Goal: Transaction & Acquisition: Book appointment/travel/reservation

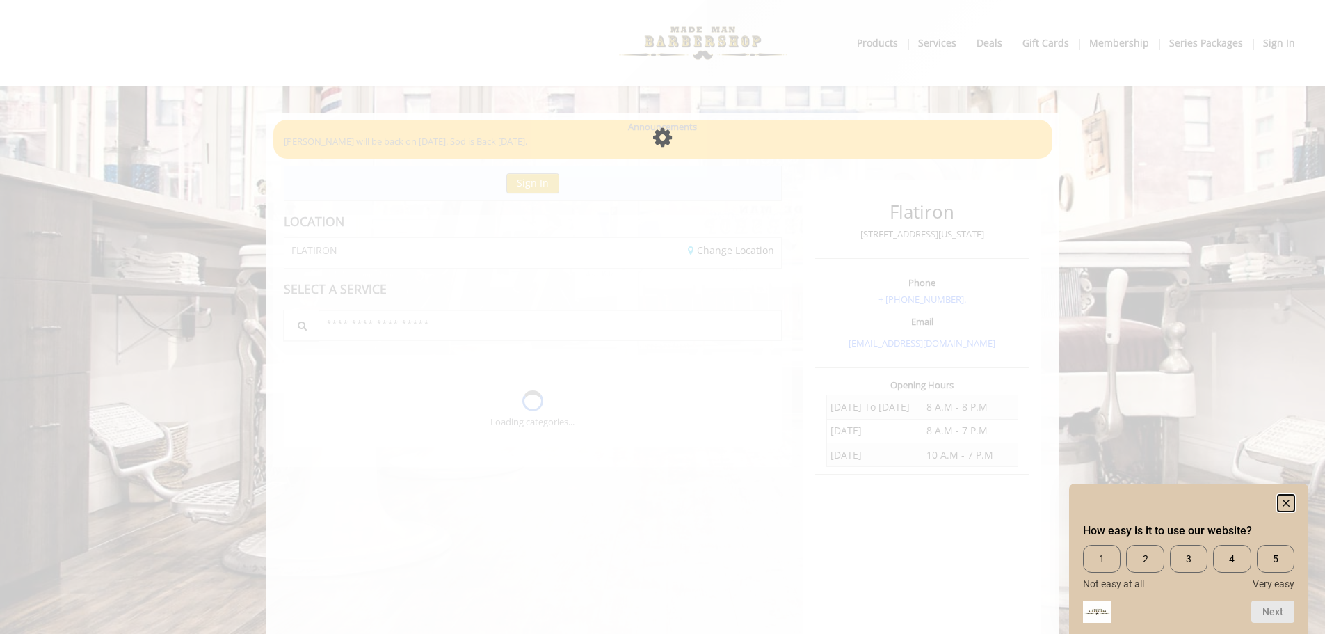
click at [1287, 504] on icon "Hide survey" at bounding box center [1286, 502] width 7 height 7
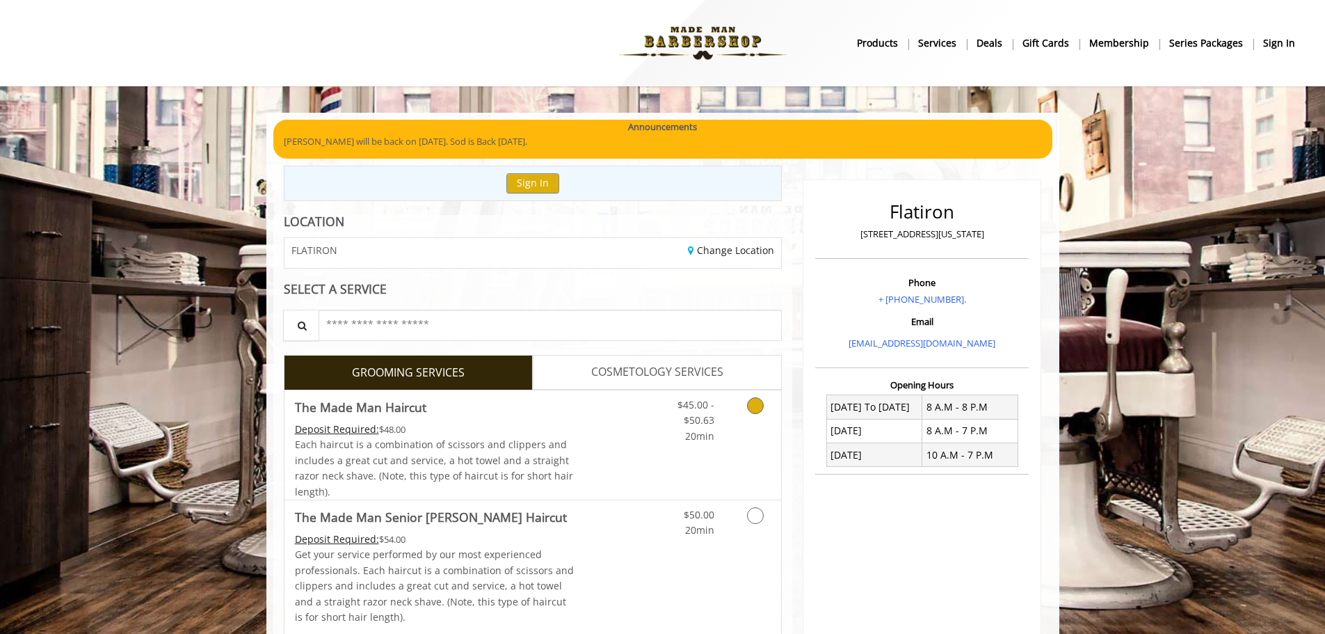
click at [749, 406] on icon "Grooming services" at bounding box center [755, 405] width 17 height 17
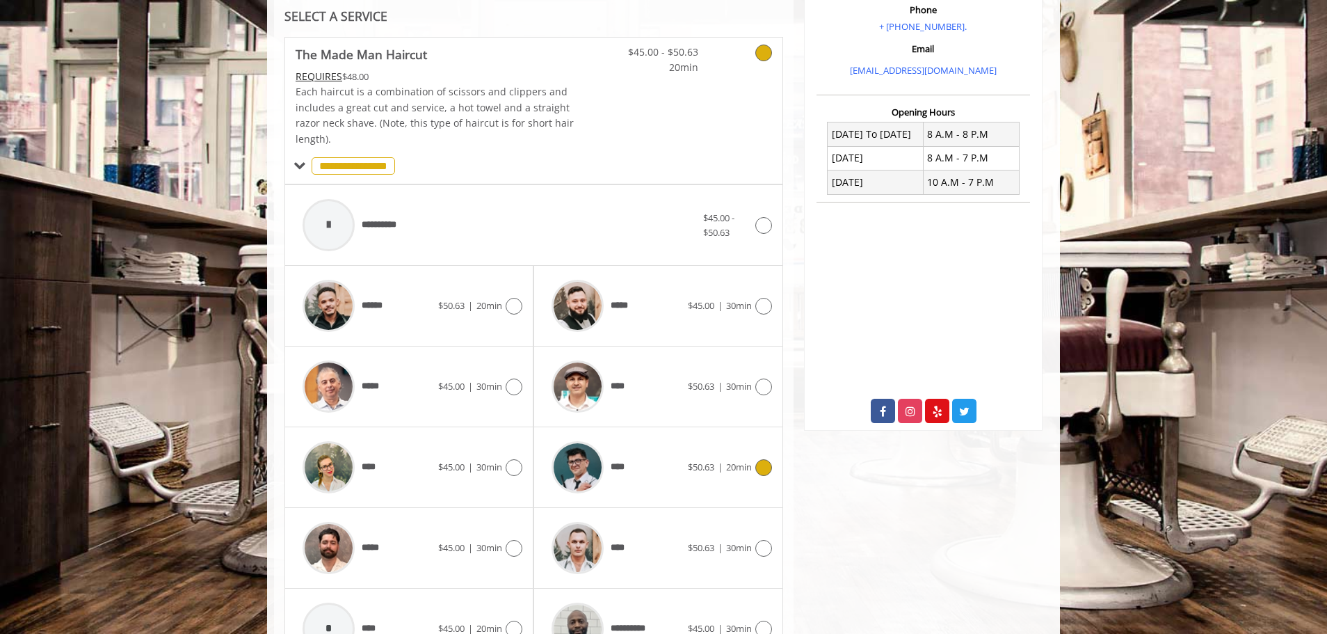
scroll to position [419, 0]
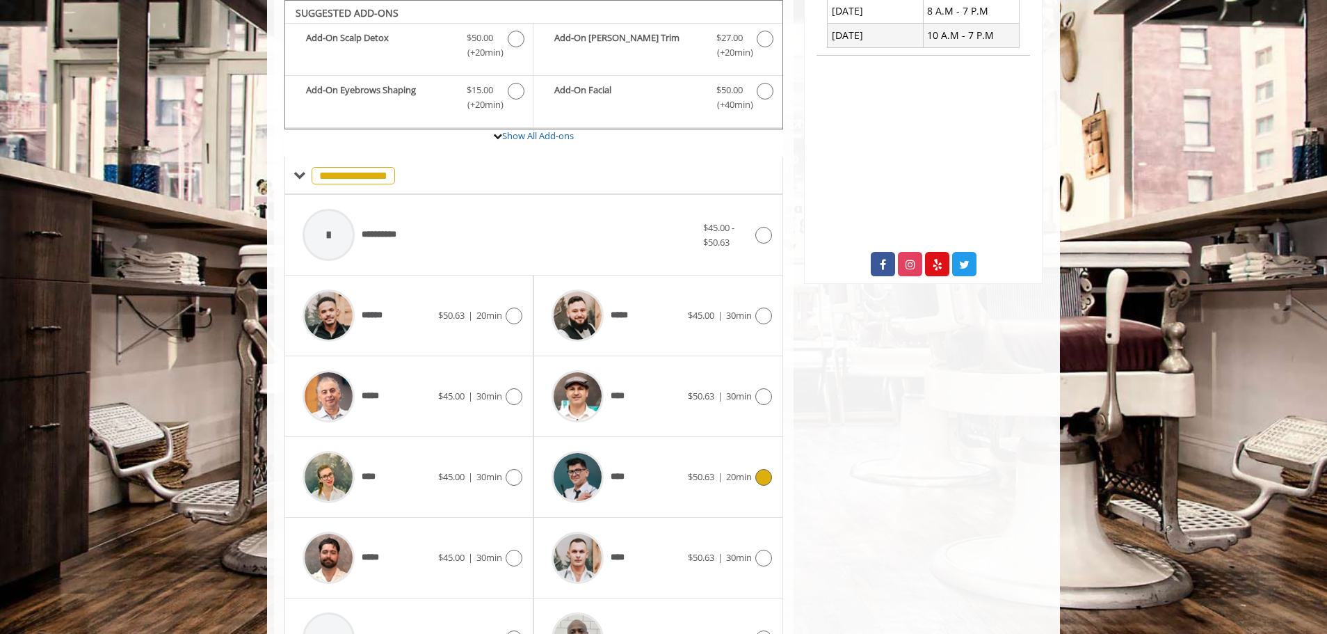
click at [616, 483] on span "****" at bounding box center [619, 477] width 17 height 15
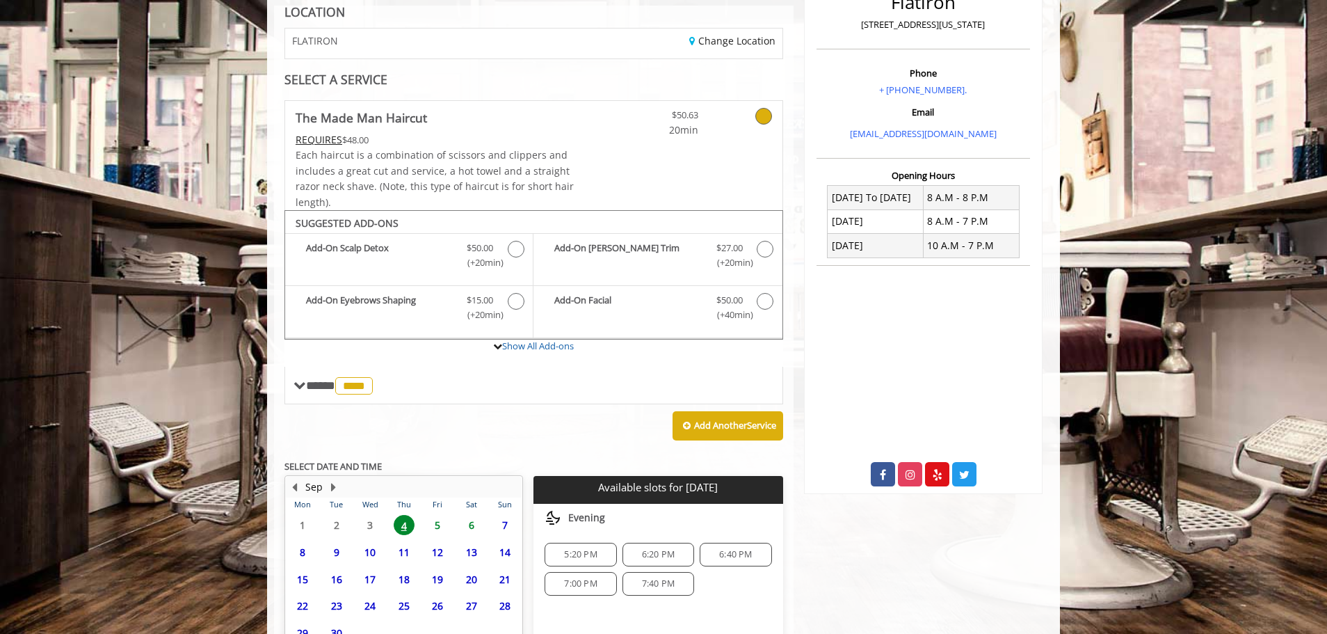
scroll to position [337, 0]
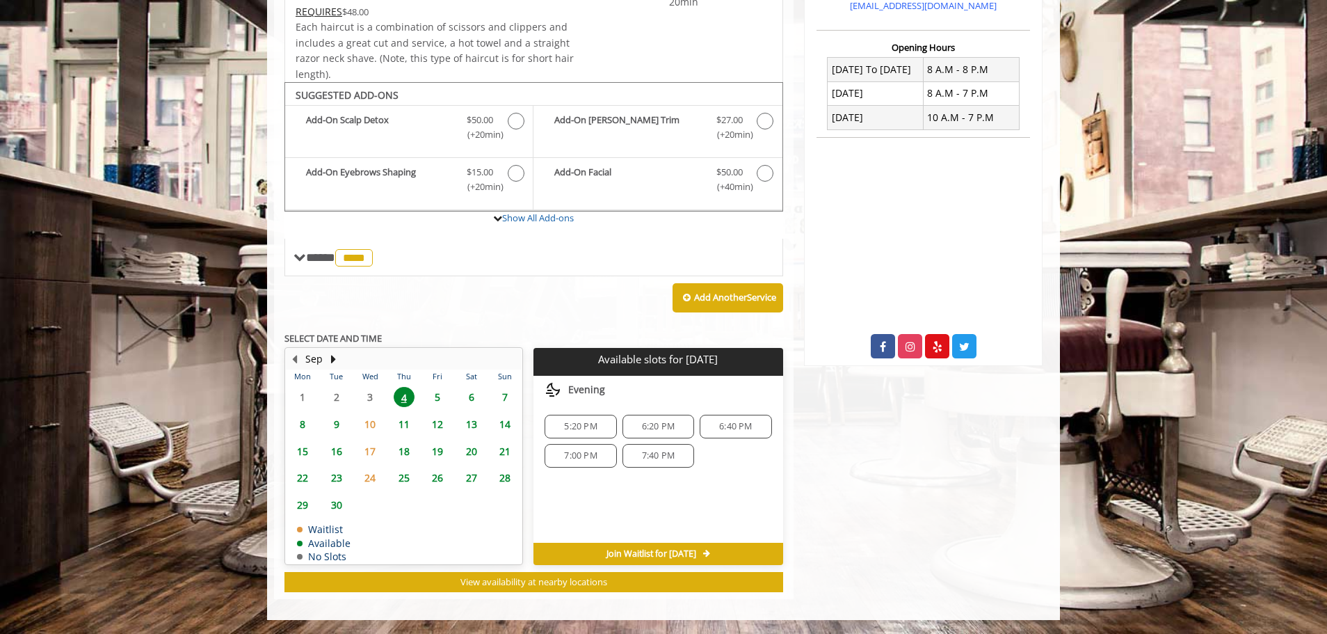
click at [585, 424] on span "5:20 PM" at bounding box center [580, 426] width 33 height 11
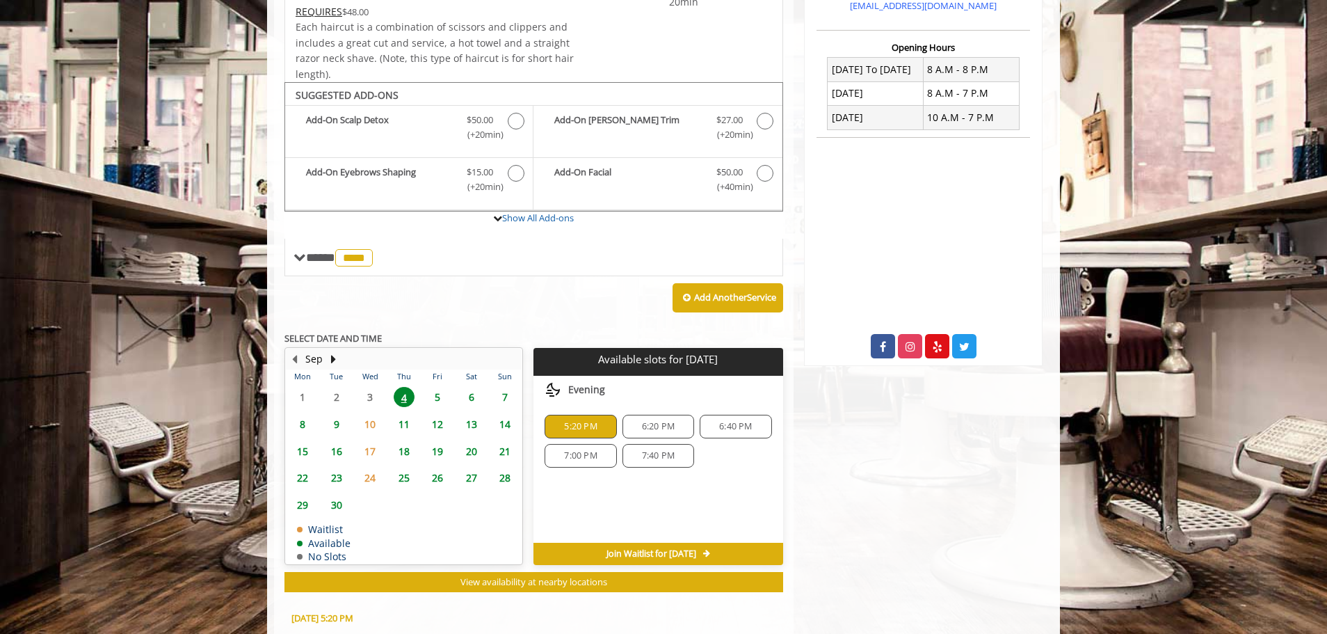
scroll to position [588, 0]
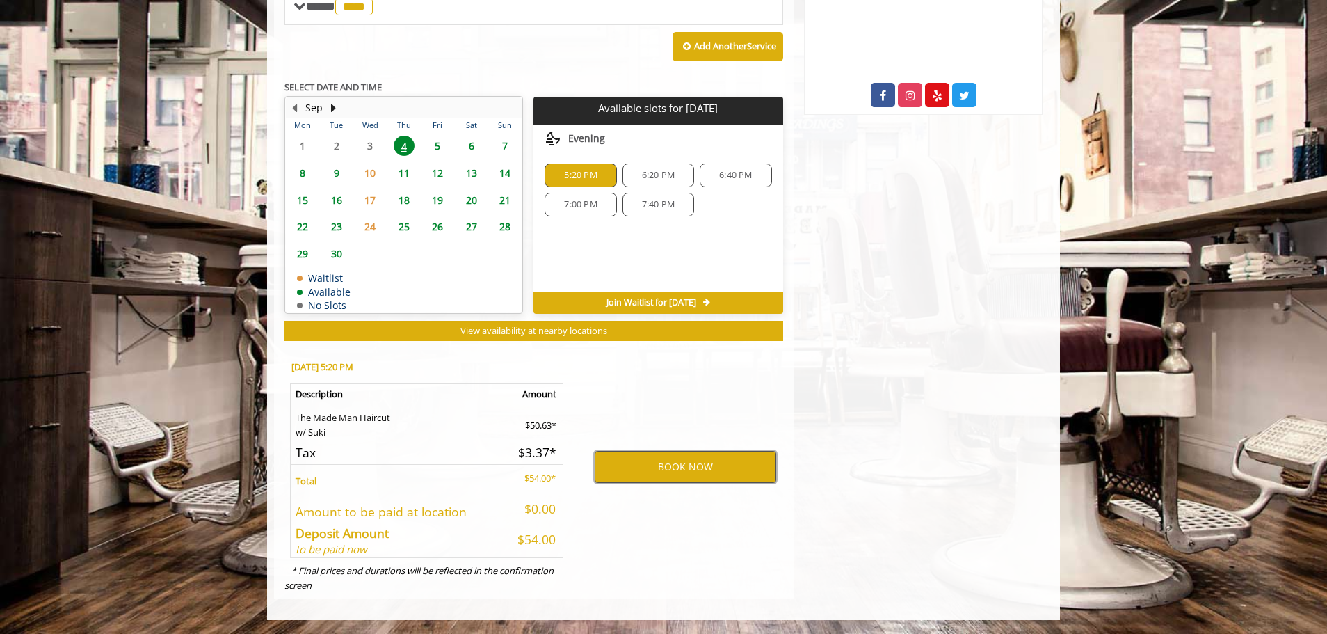
click at [649, 456] on button "BOOK NOW" at bounding box center [686, 467] width 182 height 32
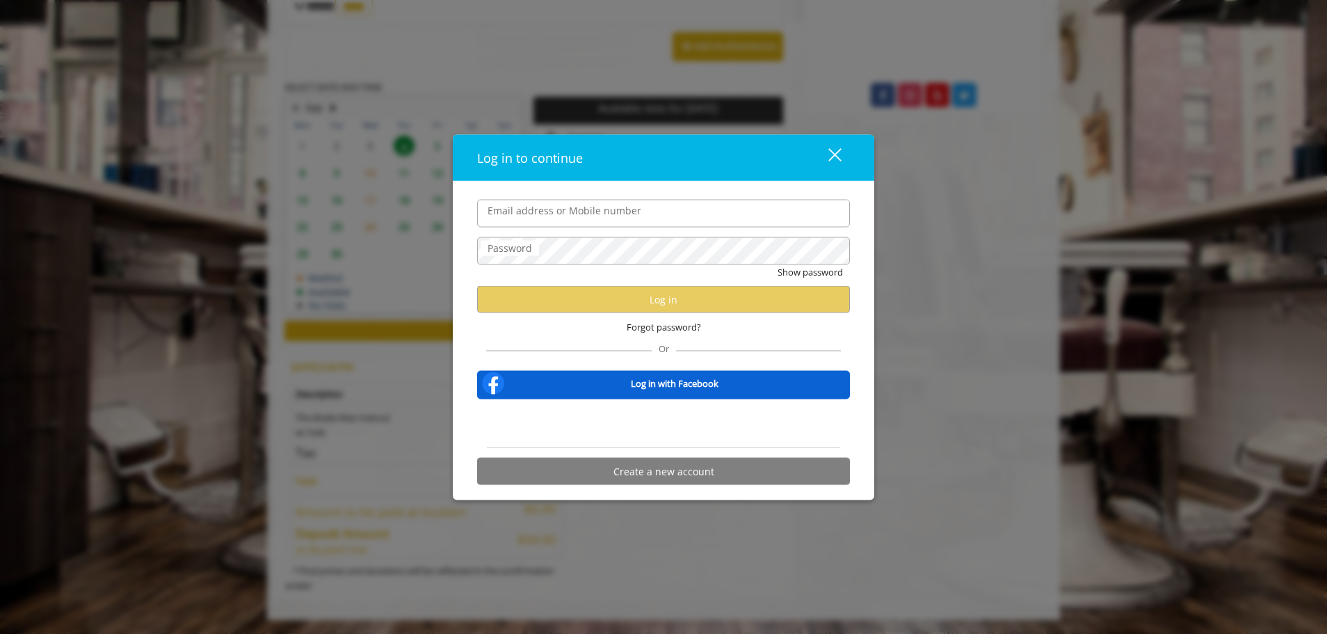
type input "**********"
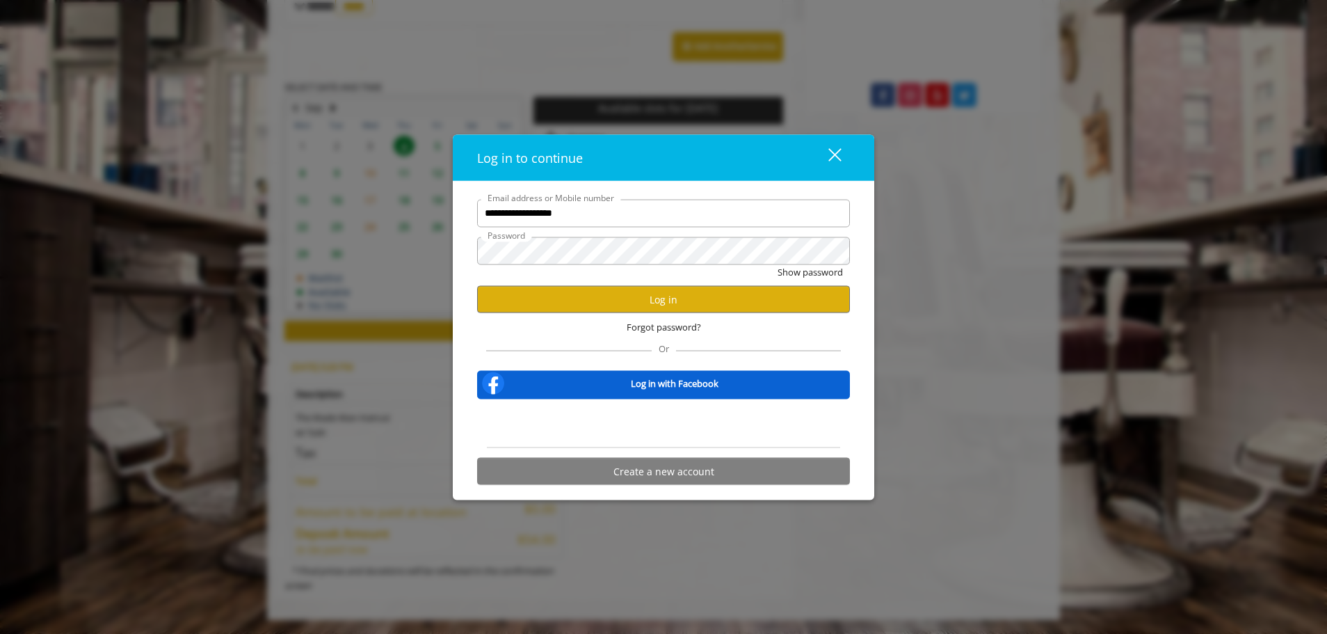
scroll to position [0, 0]
click at [622, 297] on button "Log in" at bounding box center [663, 299] width 373 height 27
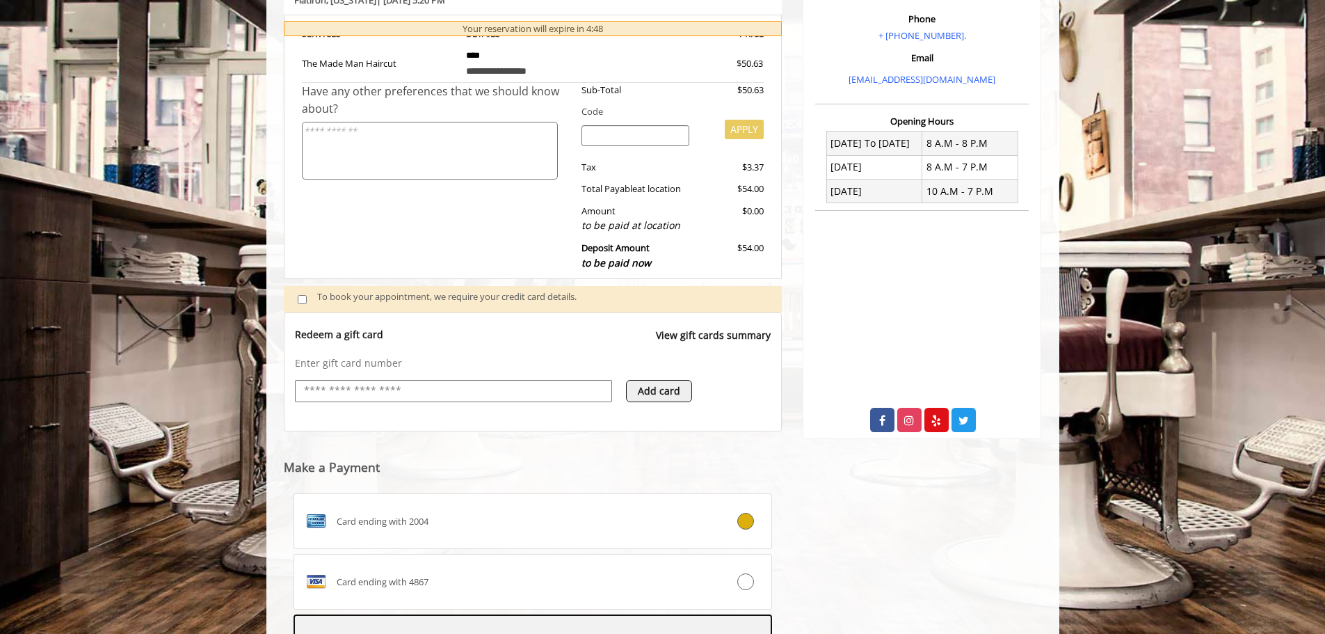
scroll to position [449, 0]
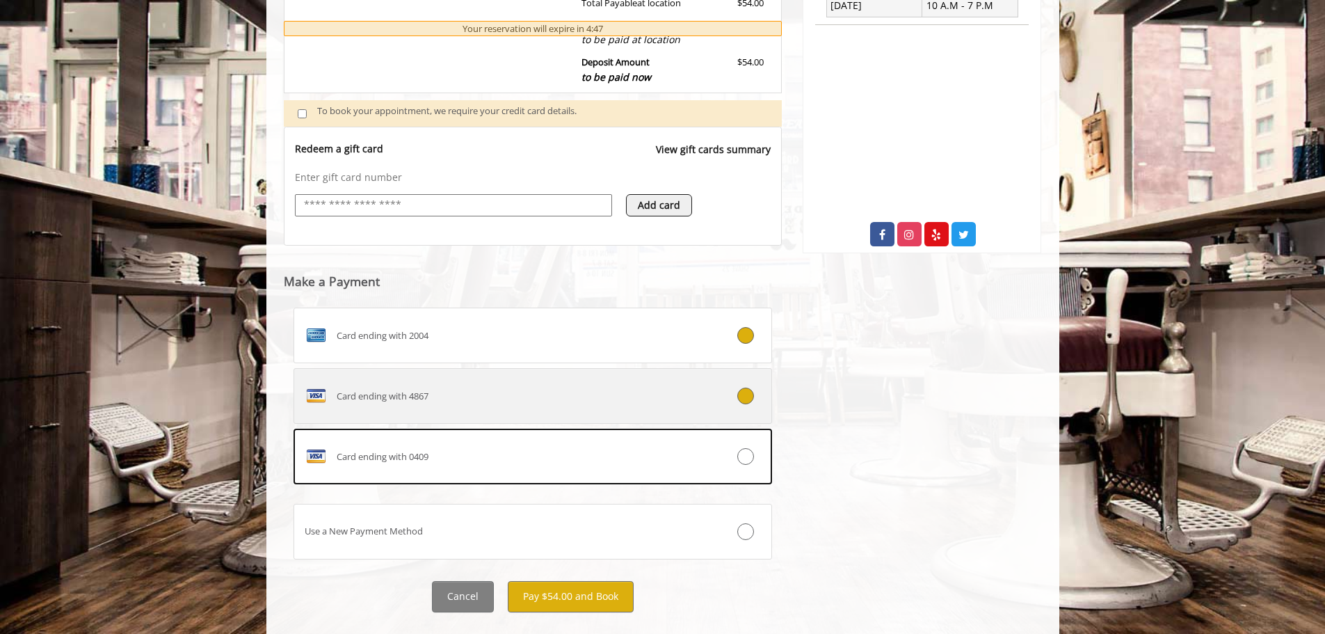
click at [450, 401] on div "Card ending with 4867" at bounding box center [493, 396] width 398 height 22
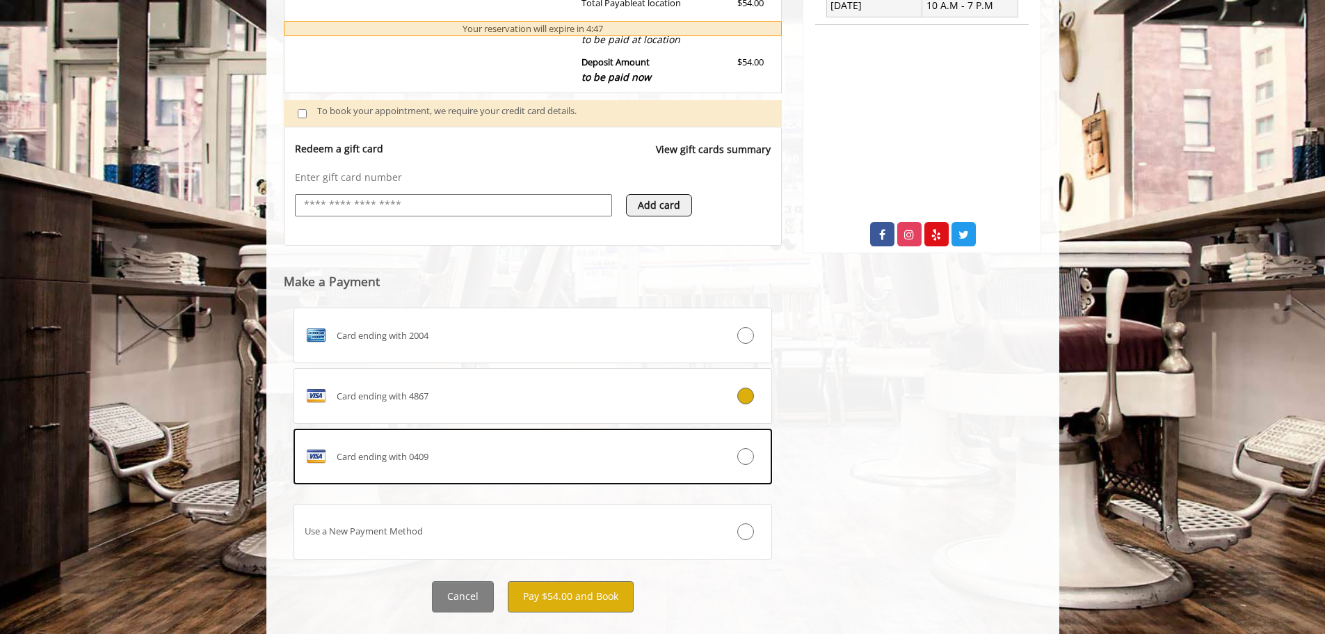
scroll to position [445, 0]
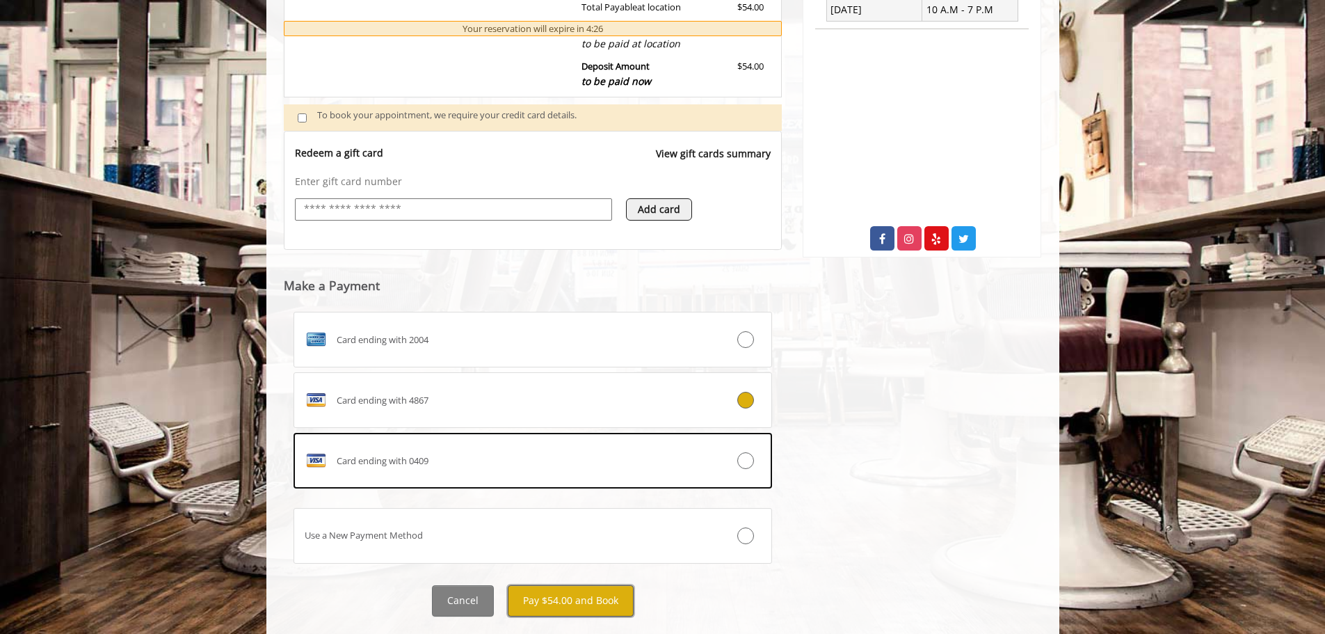
click at [536, 599] on button "Pay $54.00 and Book" at bounding box center [571, 600] width 126 height 31
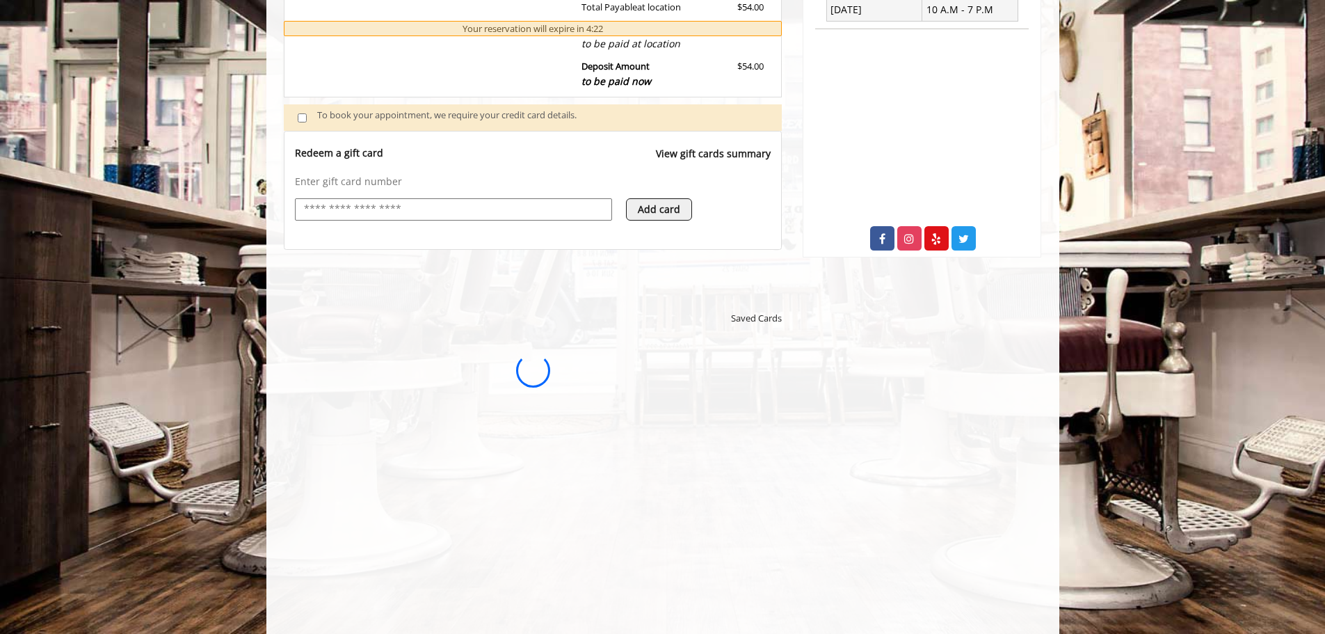
scroll to position [0, 0]
